Goal: Book appointment/travel/reservation

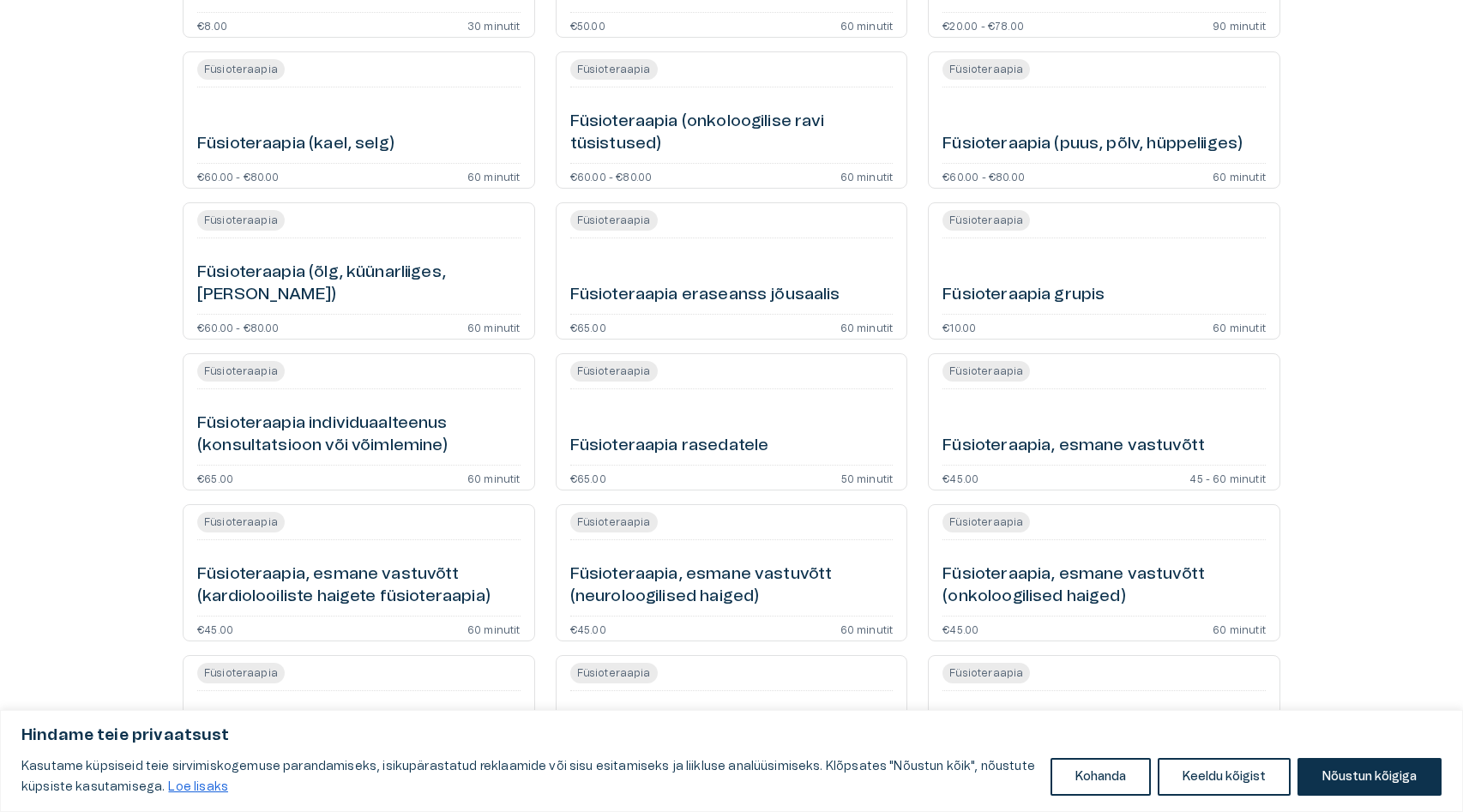
scroll to position [797, 0]
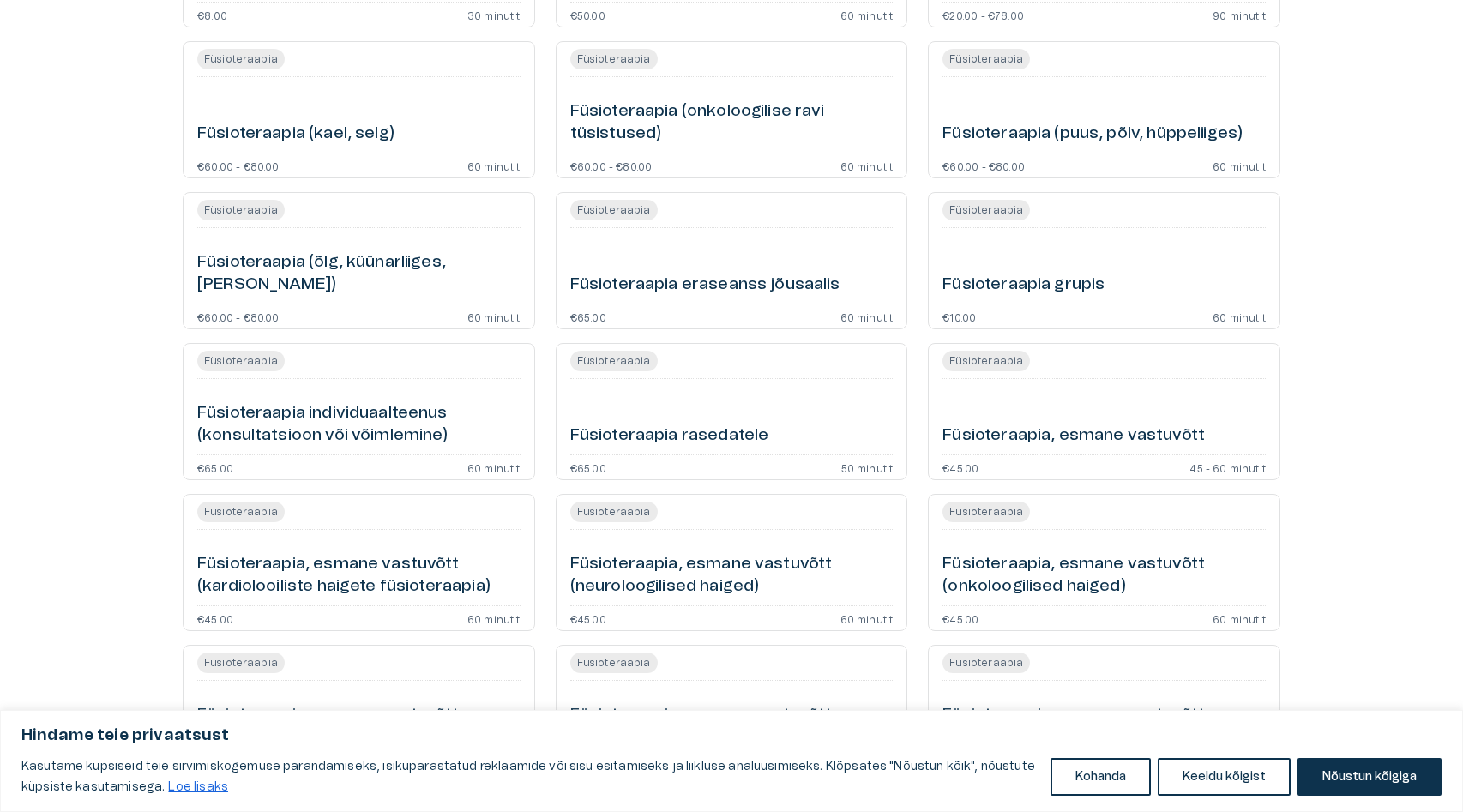
click at [310, 459] on div "Füsioteraapia Füsioteraapia individuaalteenus (konsultatsioon või võimlemine) €…" at bounding box center [359, 411] width 352 height 137
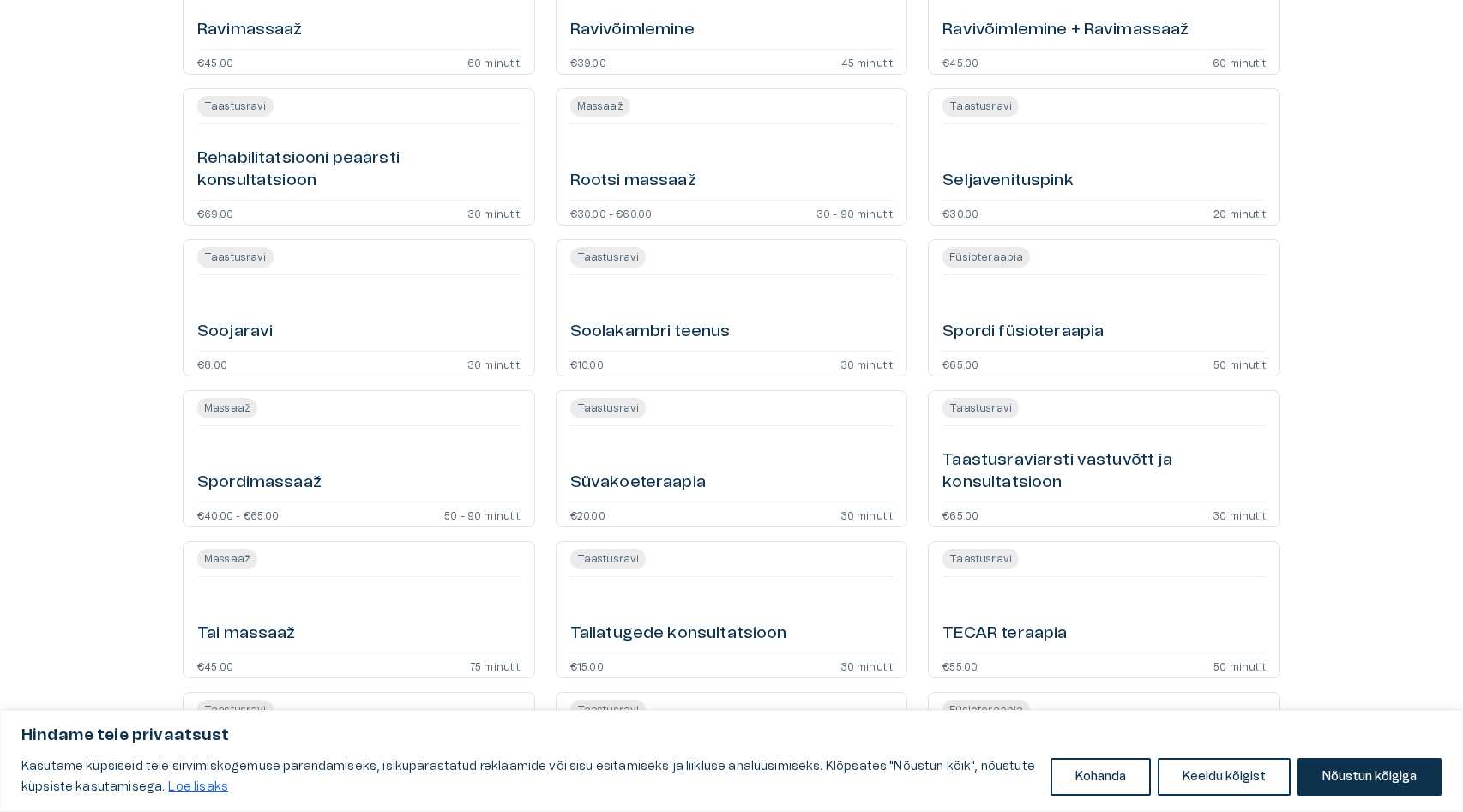
scroll to position [3900, 0]
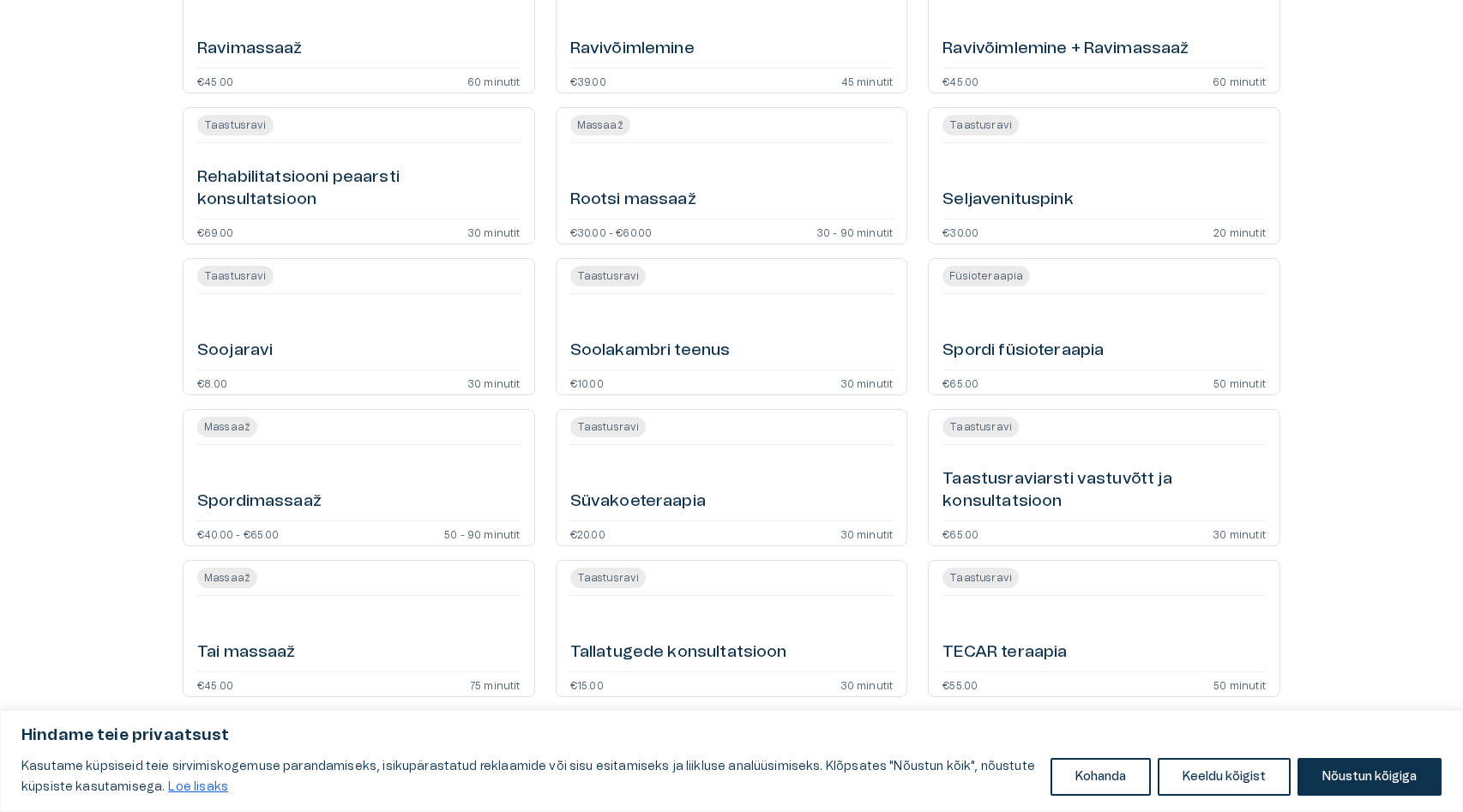
click at [991, 321] on div "Spordi füsioteraapia" at bounding box center [1103, 332] width 323 height 62
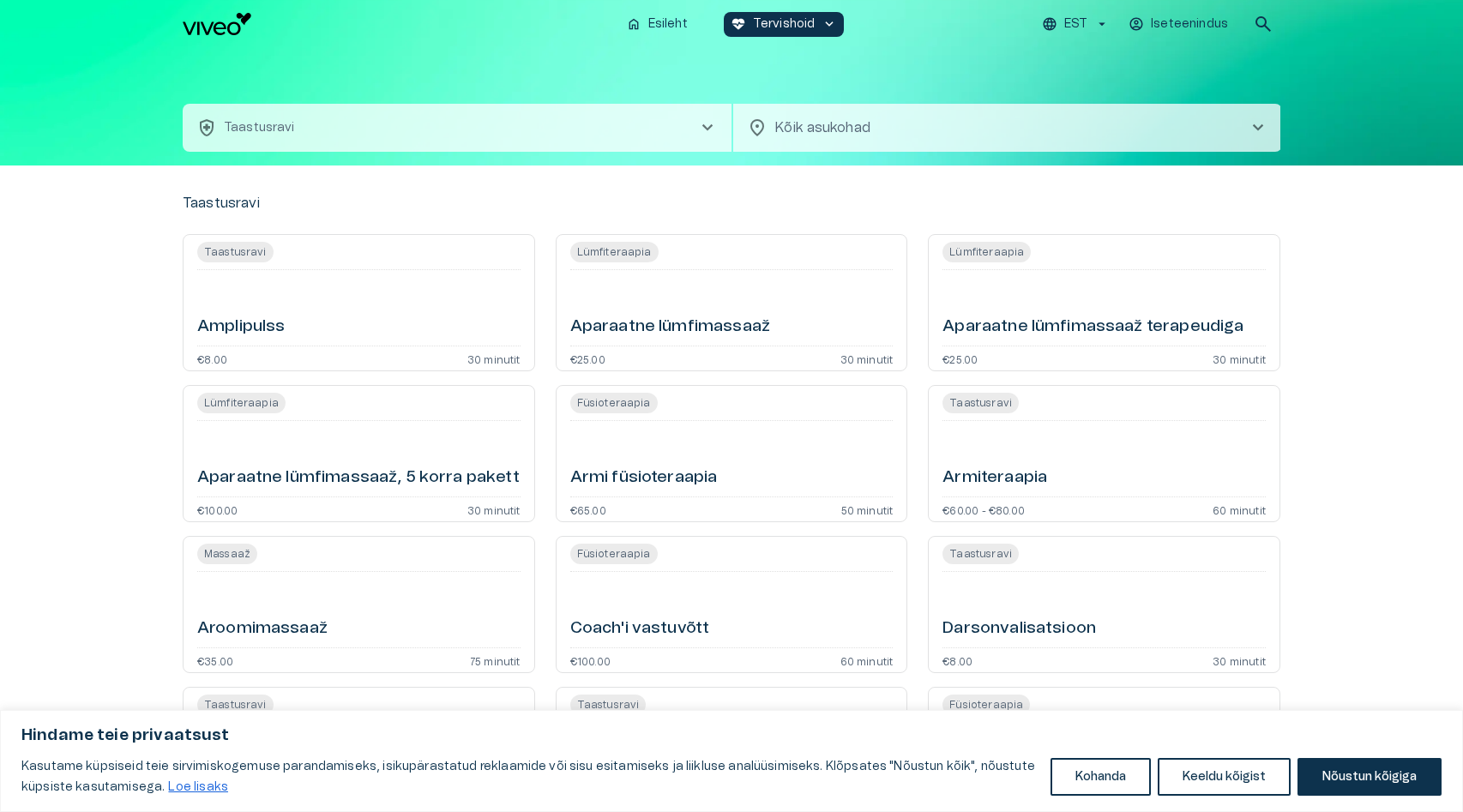
click at [387, 130] on button "health_and_safety Taastusravi chevron_right" at bounding box center [457, 128] width 549 height 48
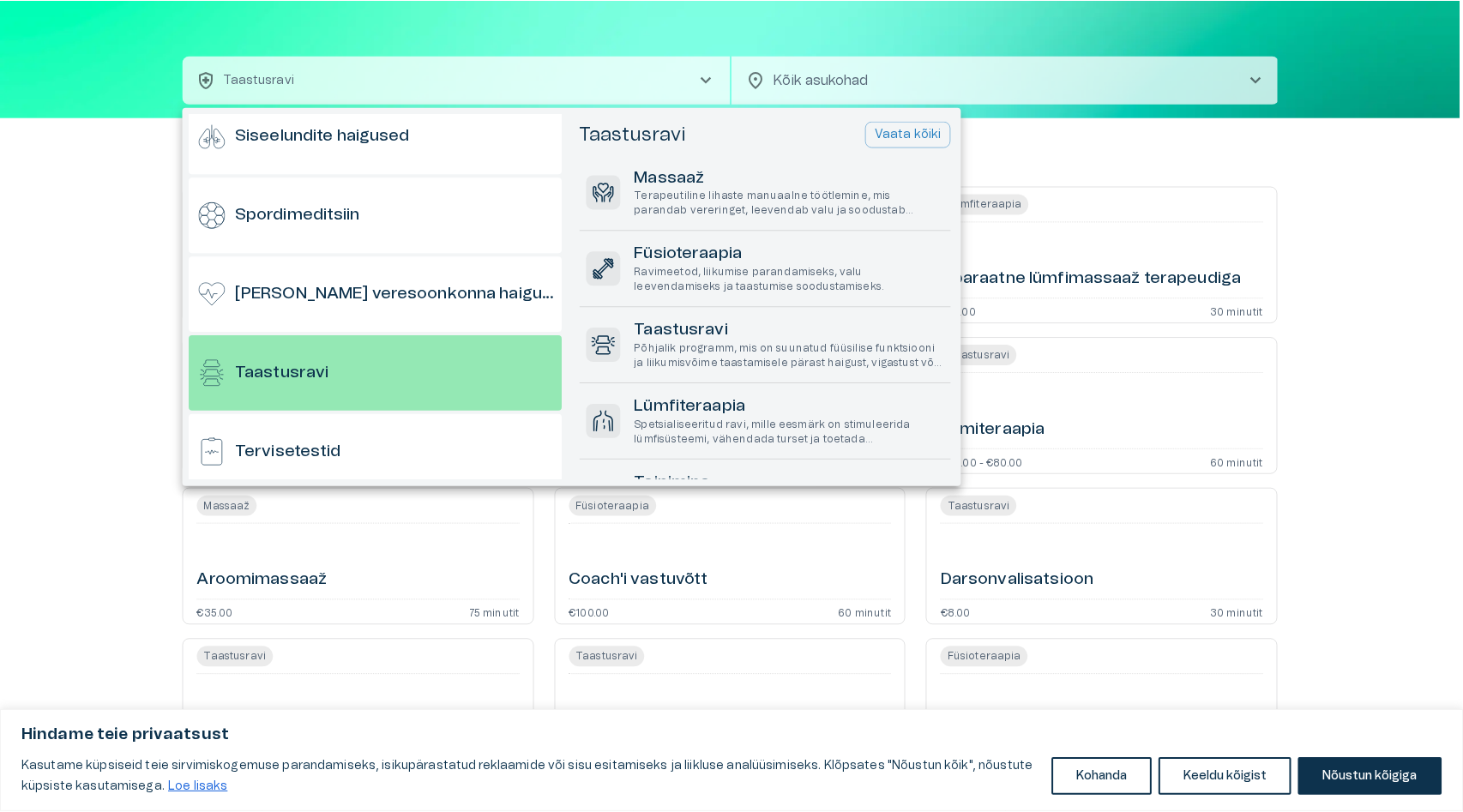
scroll to position [1354, 0]
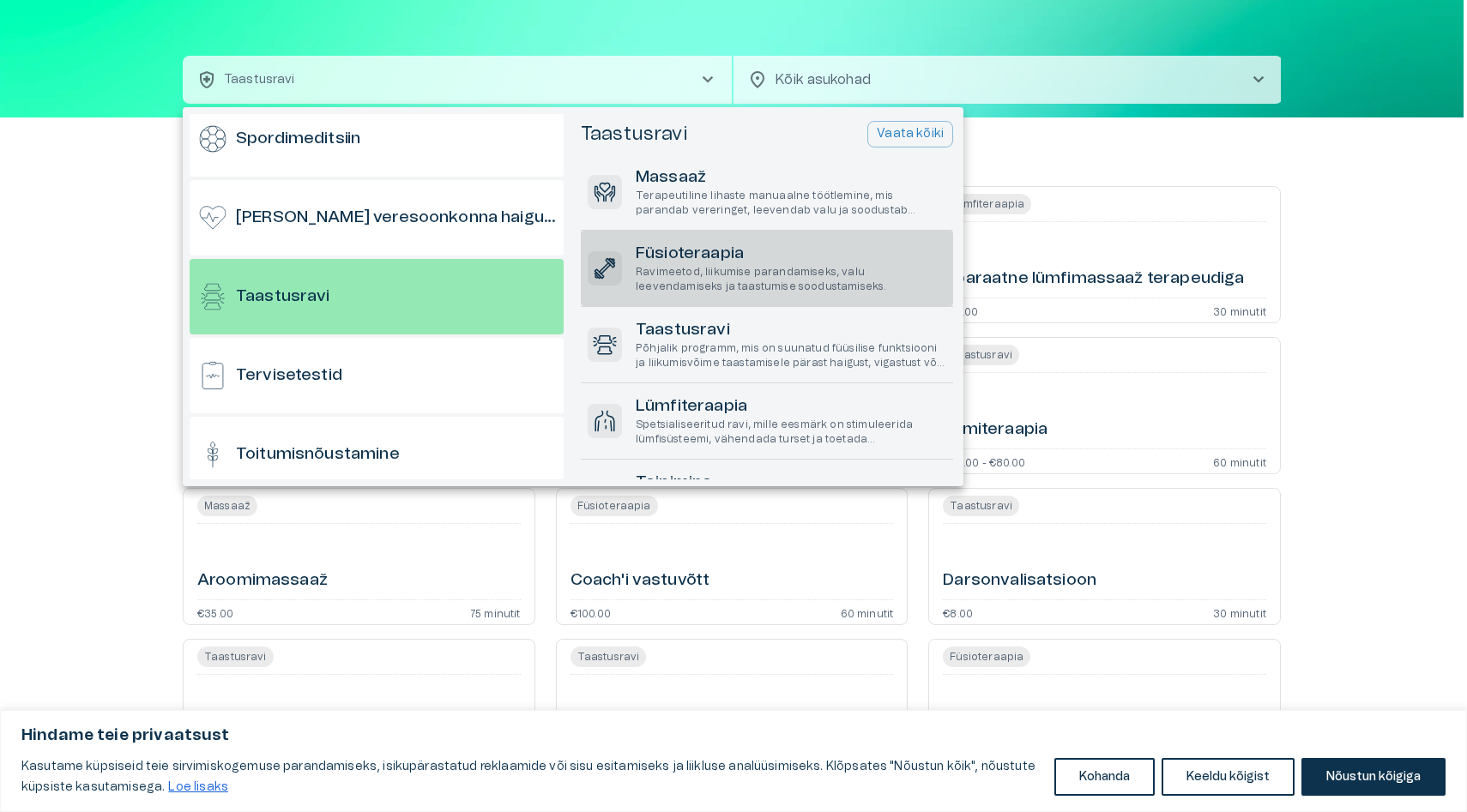
click at [699, 256] on h6 "Füsioteraapia" at bounding box center [791, 254] width 311 height 23
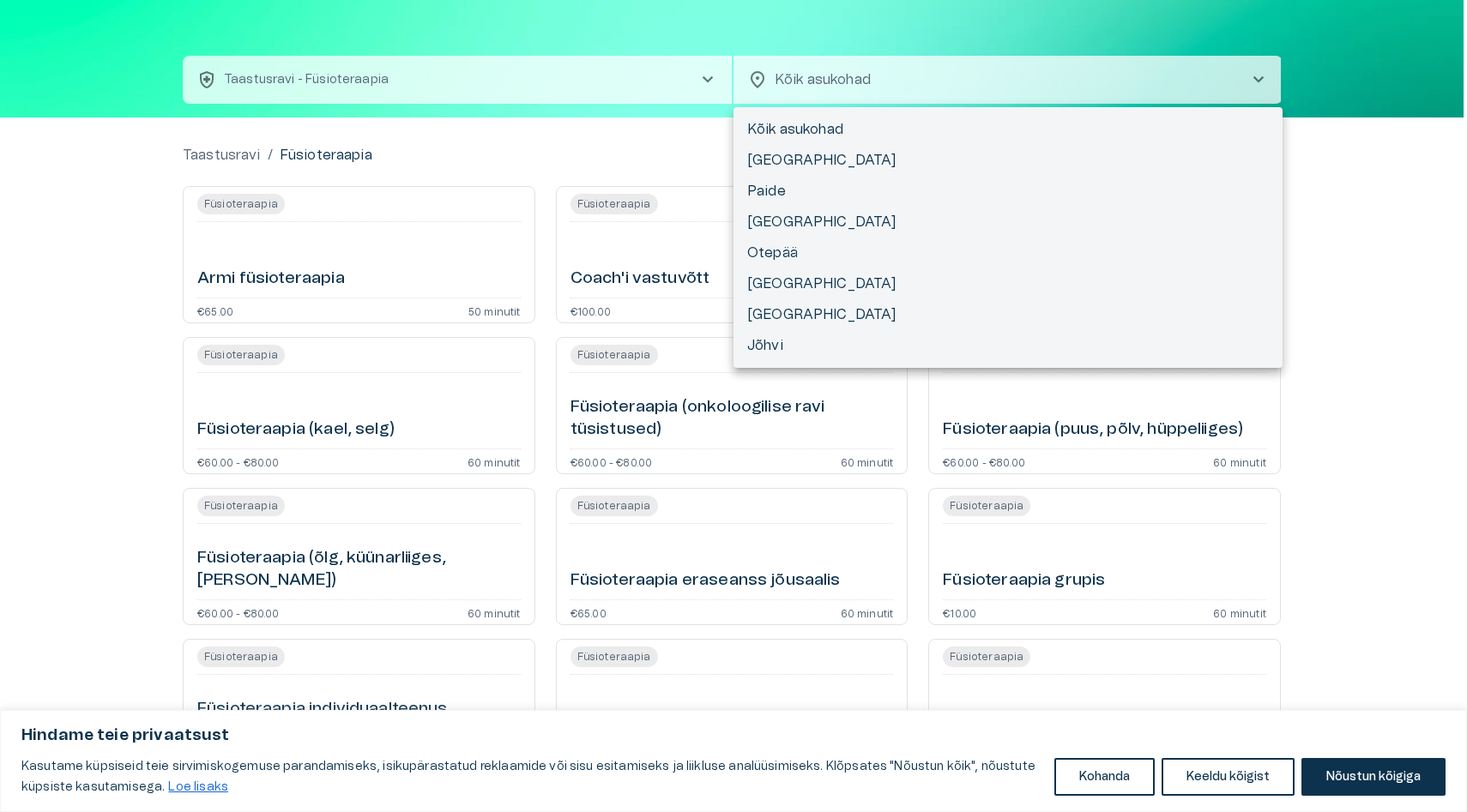
click at [823, 84] on body "Hindame teie privaatsust Kasutame küpsiseid teie sirvimiskogemuse parandamiseks…" at bounding box center [734, 358] width 1467 height 812
click at [790, 155] on li "[GEOGRAPHIC_DATA]" at bounding box center [1008, 160] width 549 height 31
type input "**********"
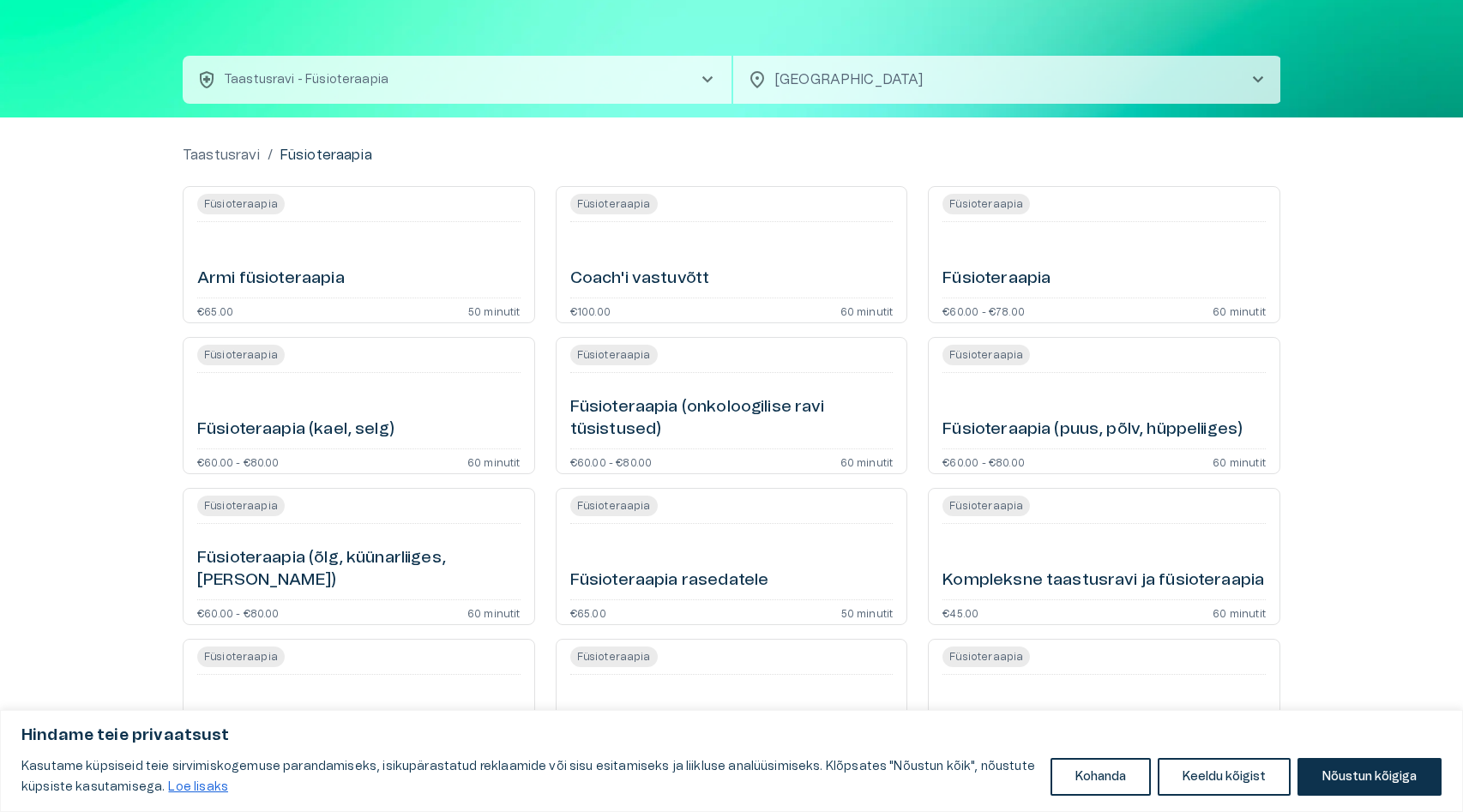
click at [987, 258] on div "Füsioteraapia" at bounding box center [1103, 260] width 323 height 62
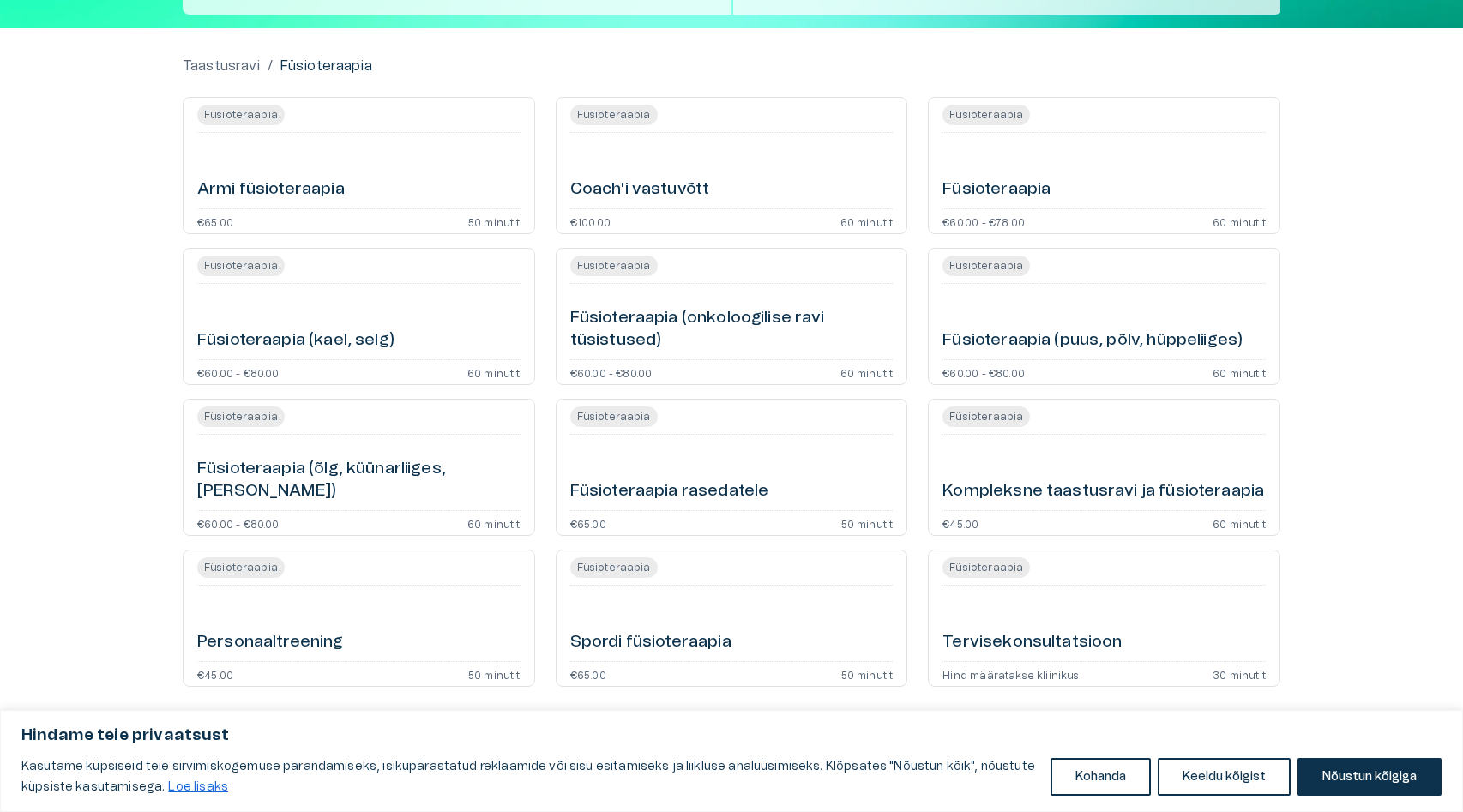
click at [291, 469] on div "Füsioteraapia (õlg, küünarliiges, [PERSON_NAME])" at bounding box center [359, 473] width 323 height 62
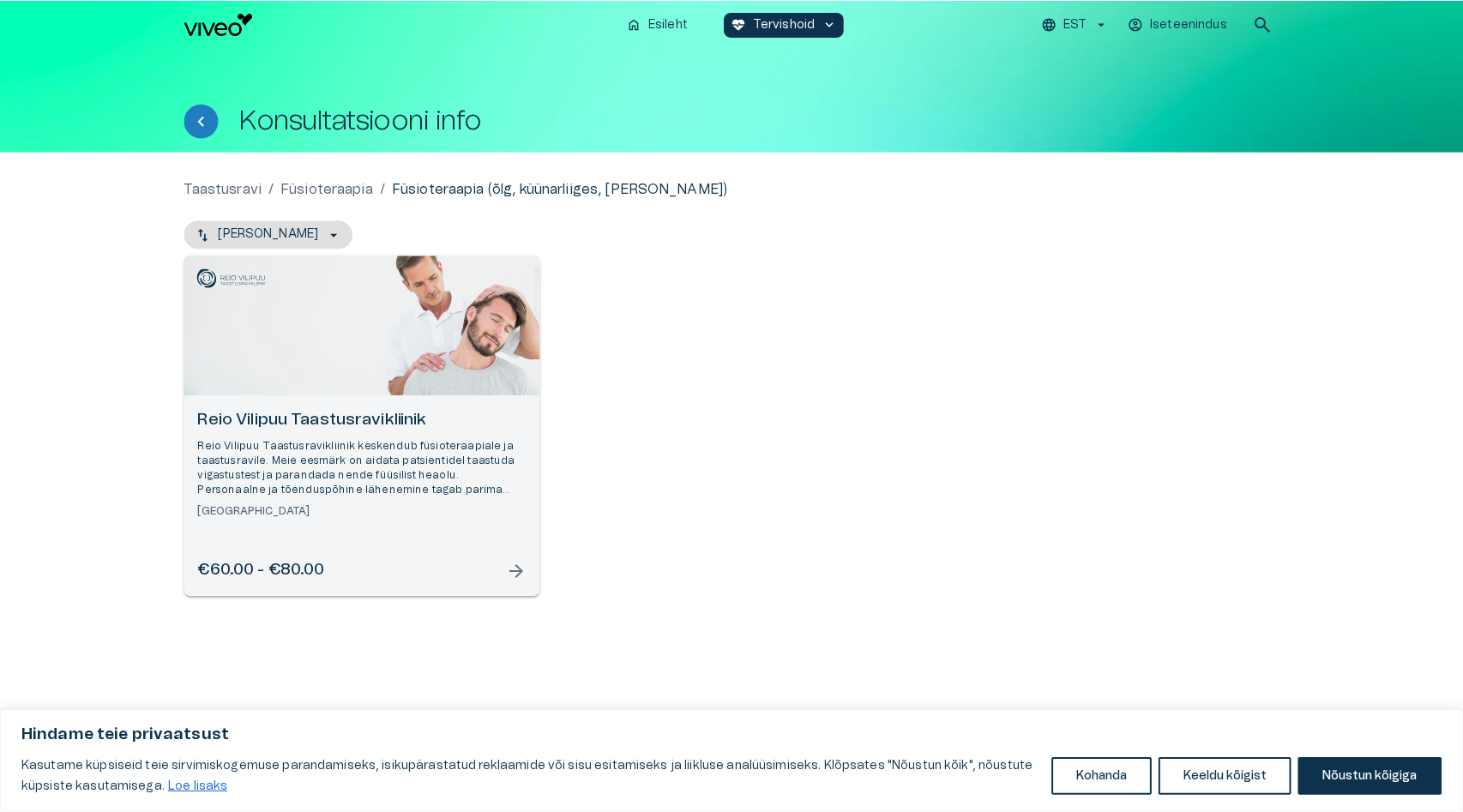
scroll to position [137, 0]
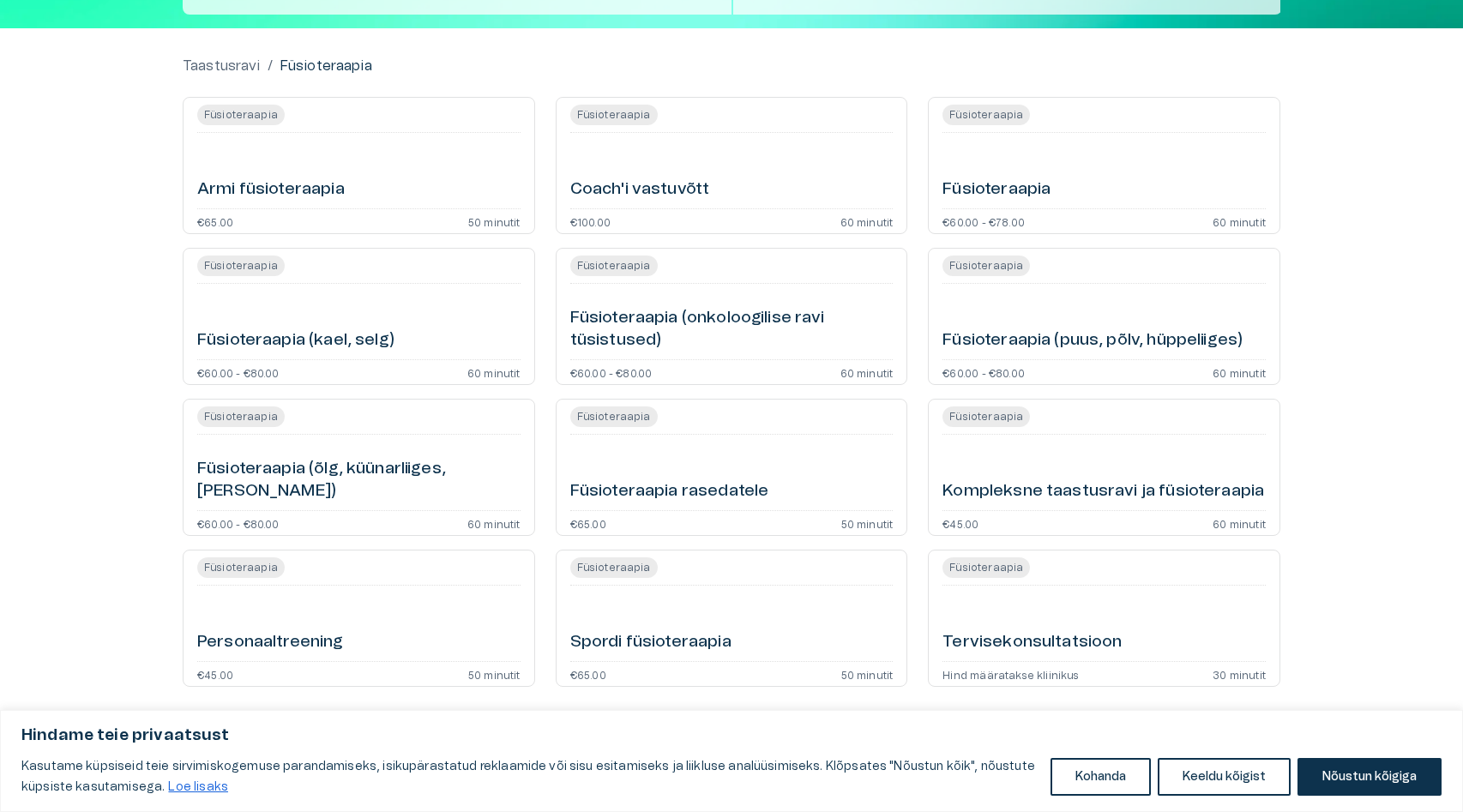
click at [701, 609] on div "Spordi füsioteraapia" at bounding box center [732, 623] width 323 height 62
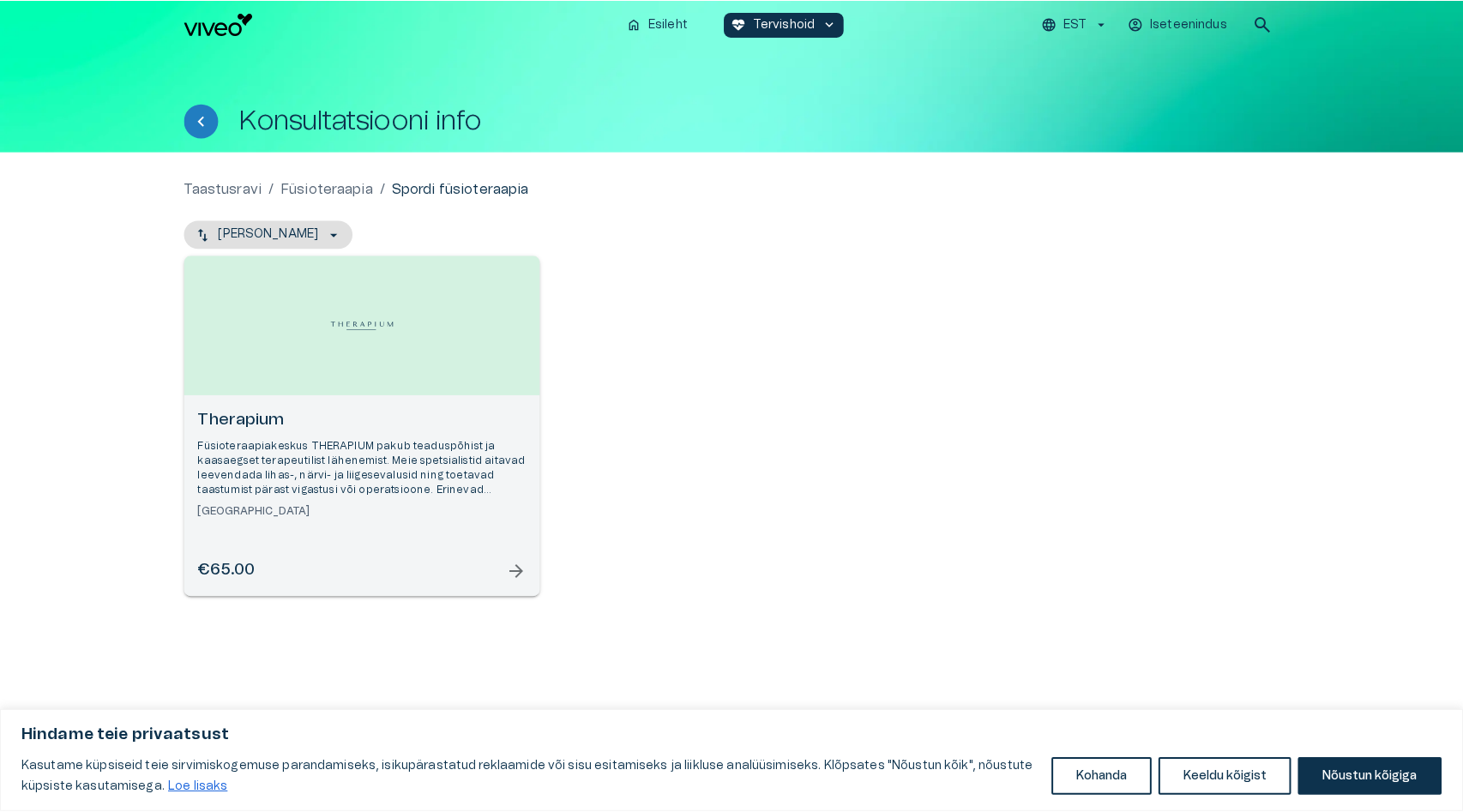
scroll to position [137, 0]
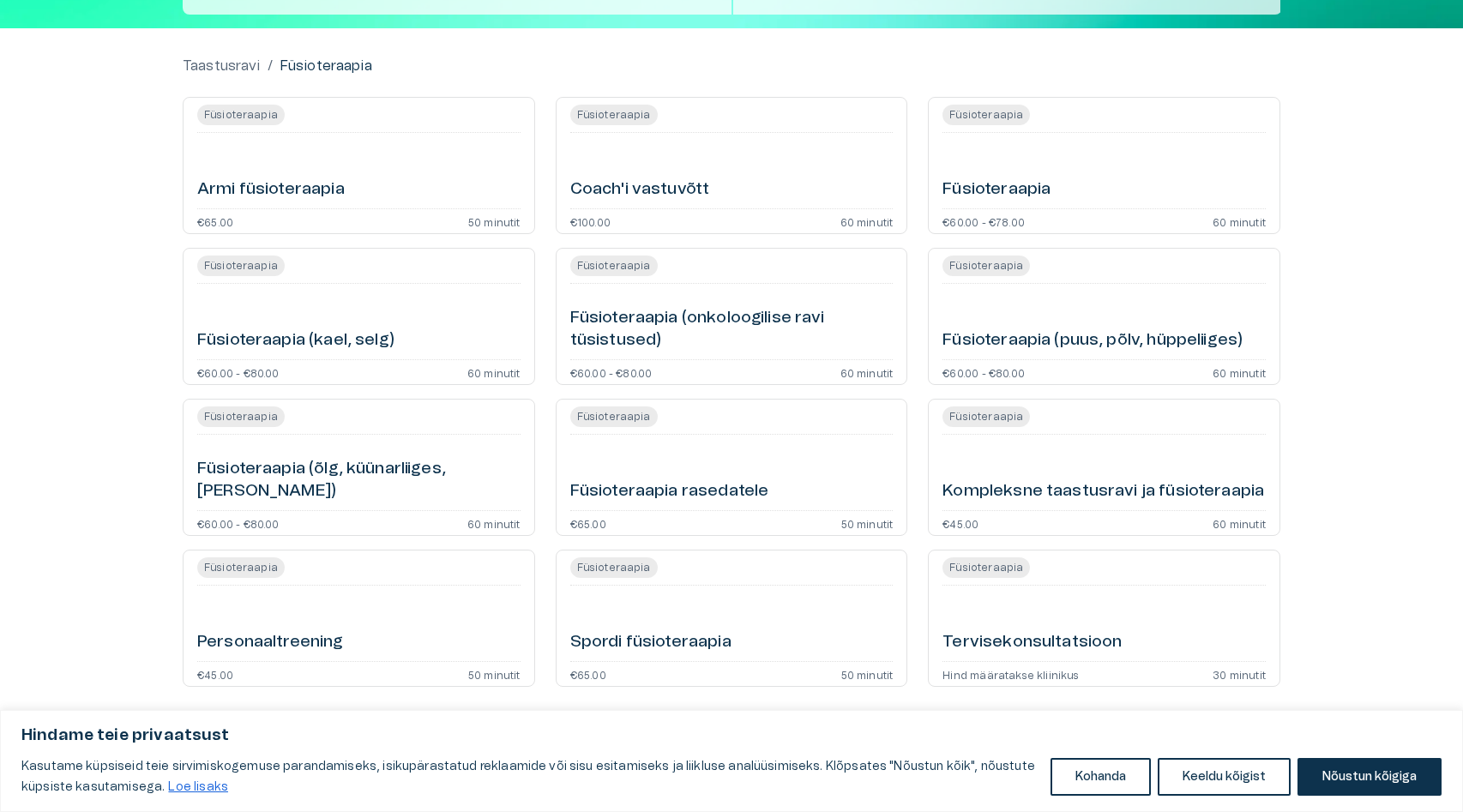
click at [1004, 620] on div "Tervisekonsultatsioon" at bounding box center [1103, 623] width 323 height 62
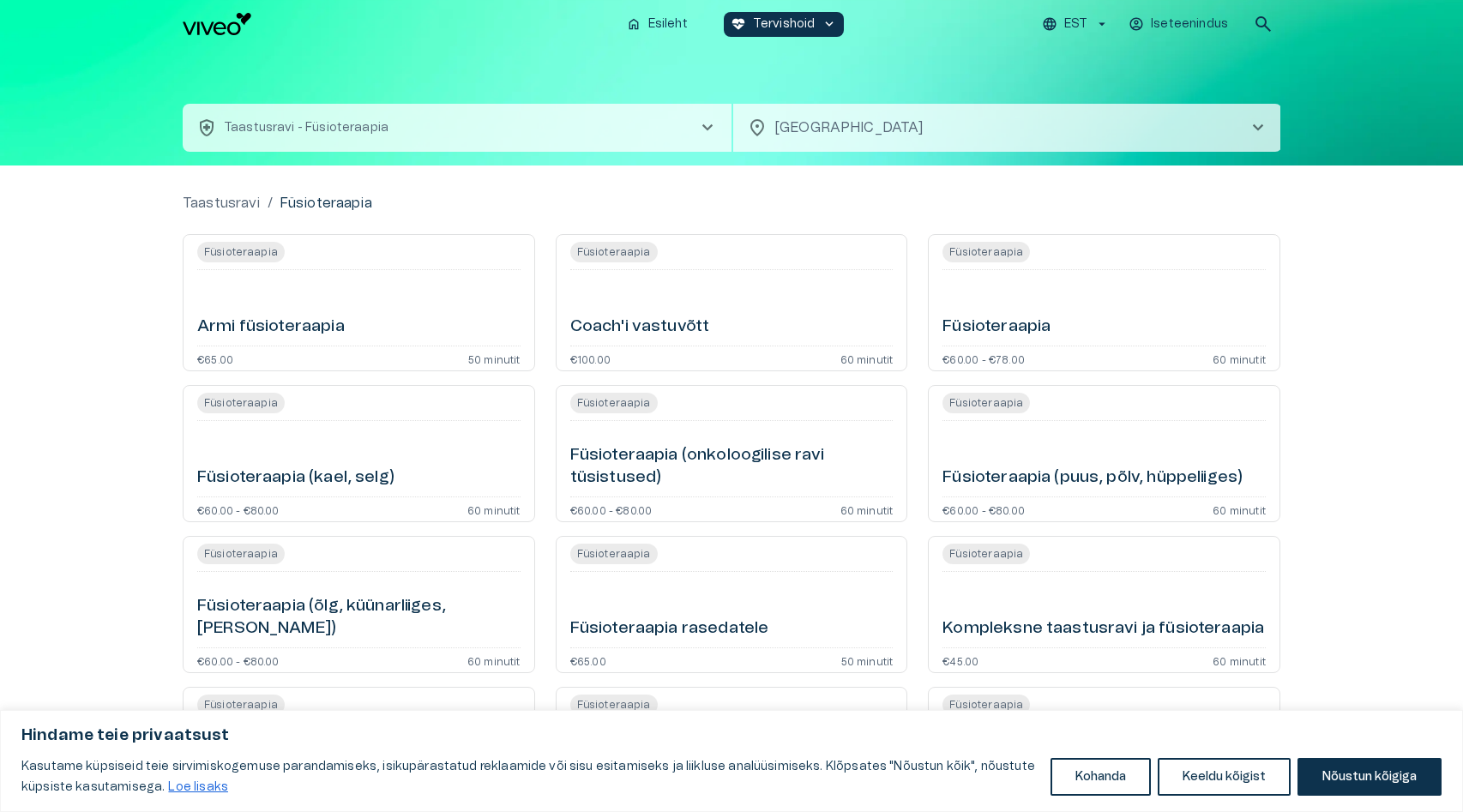
click at [974, 459] on div "Füsioteraapia (puus, põlv, hüppeliiges)" at bounding box center [1103, 459] width 323 height 62
